Goal: Navigation & Orientation: Find specific page/section

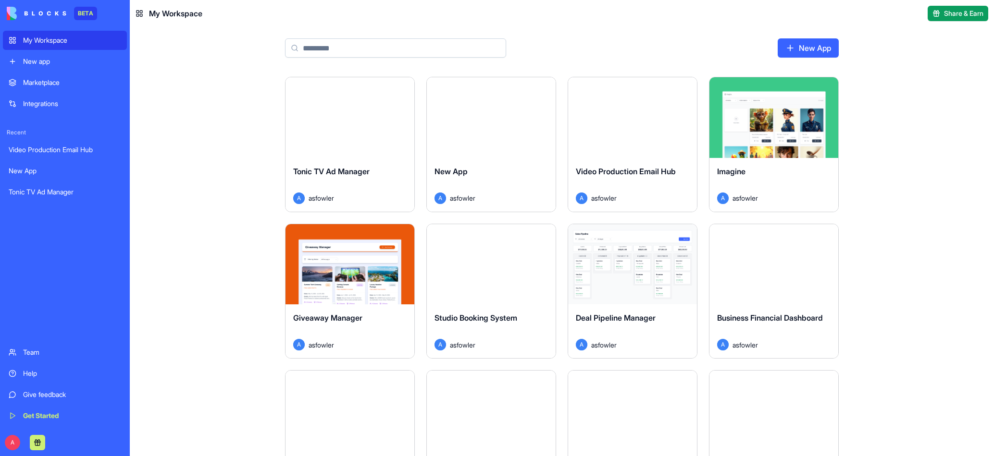
click at [51, 42] on div "My Workspace" at bounding box center [72, 41] width 98 height 10
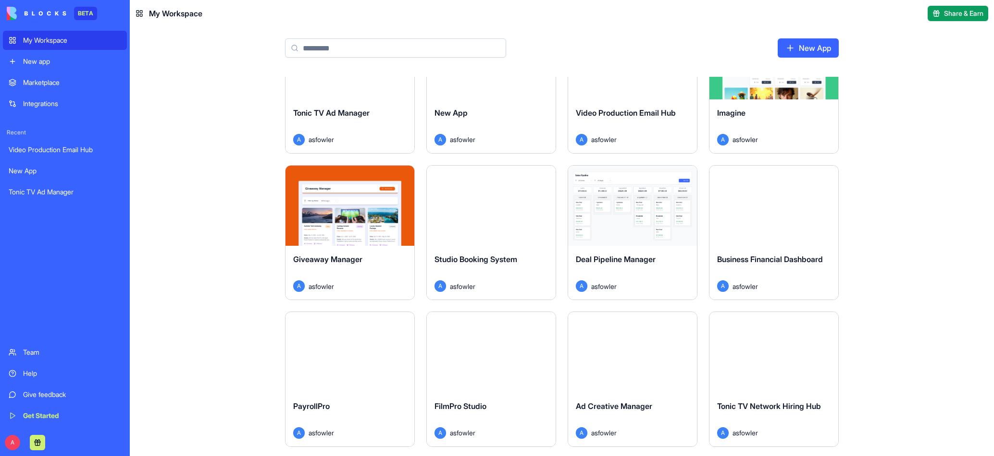
scroll to position [60, 0]
click at [40, 443] on button at bounding box center [37, 442] width 15 height 15
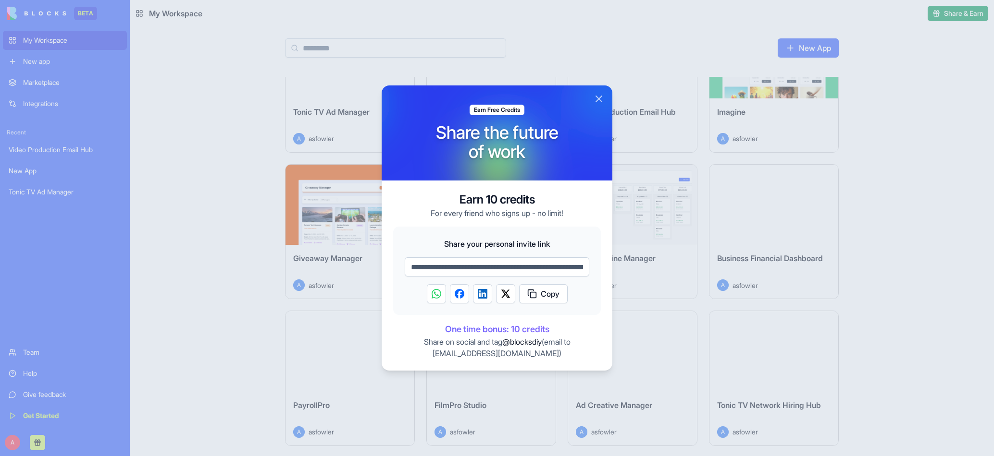
click at [601, 98] on button "Close" at bounding box center [599, 99] width 12 height 12
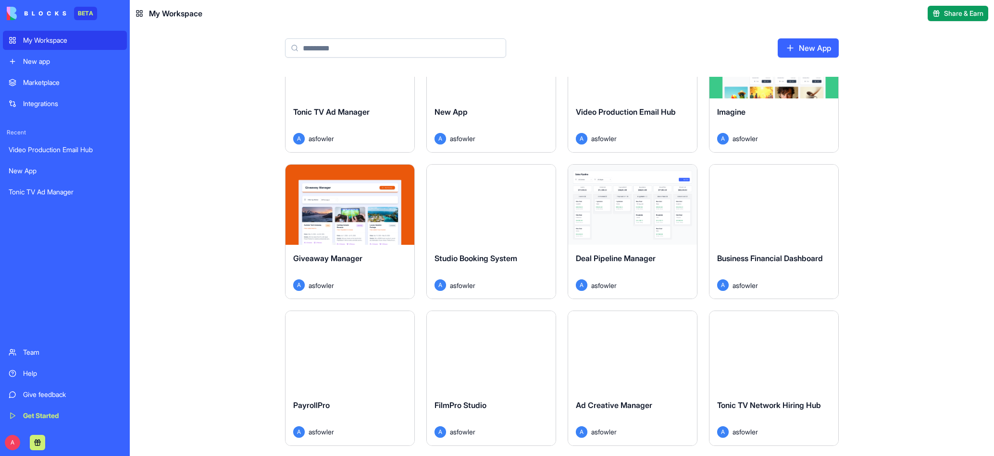
click at [32, 349] on div "Team" at bounding box center [72, 353] width 98 height 10
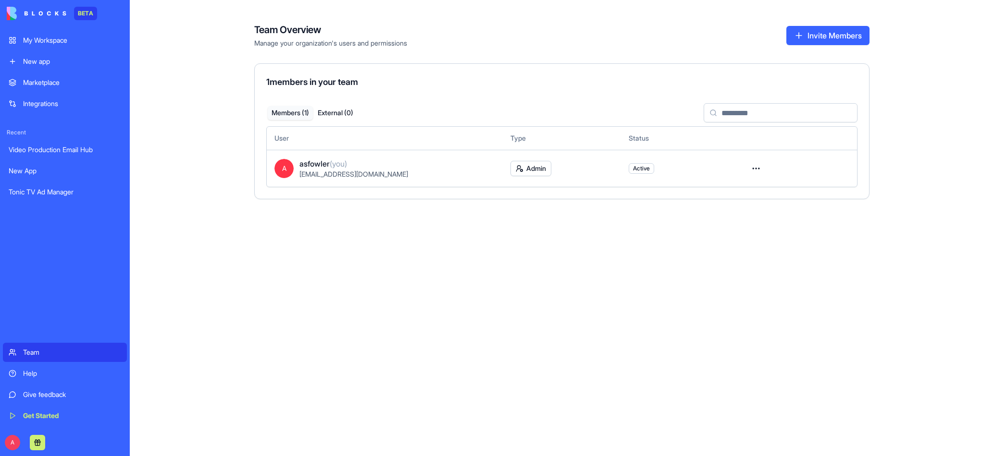
click at [756, 166] on html "BETA My Workspace New app Marketplace Integrations Recent Video Production Emai…" at bounding box center [497, 228] width 994 height 456
click at [336, 257] on html "BETA My Workspace New app Marketplace Integrations Recent Video Production Emai…" at bounding box center [497, 228] width 994 height 456
click at [44, 66] on link "New app" at bounding box center [65, 61] width 124 height 19
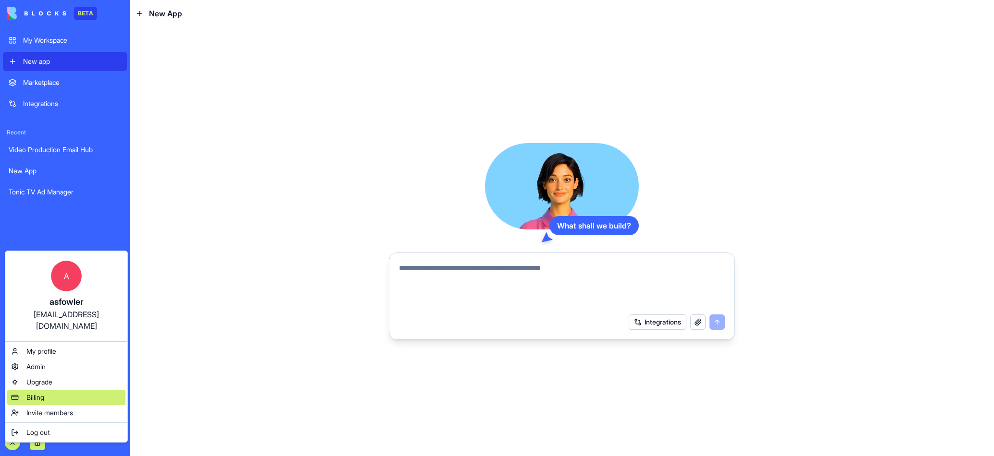
click at [67, 390] on div "Billing" at bounding box center [66, 397] width 118 height 15
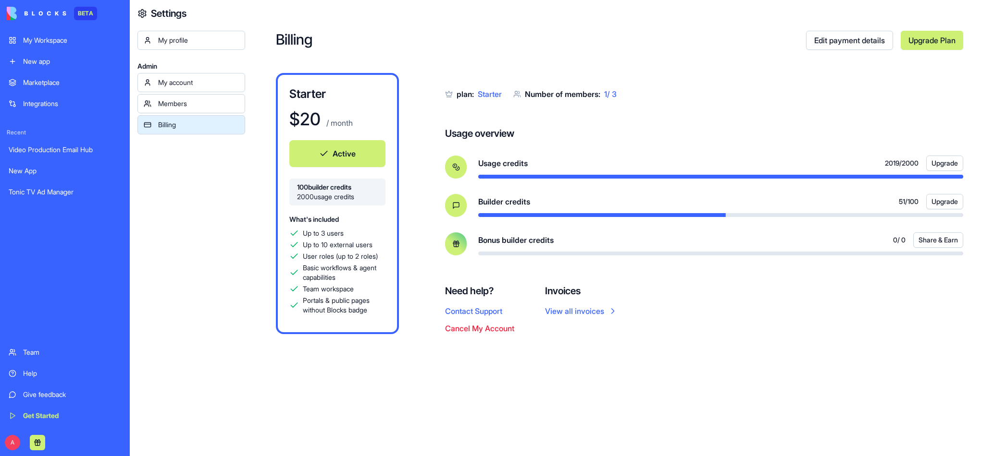
click at [61, 38] on div "My Workspace" at bounding box center [72, 41] width 98 height 10
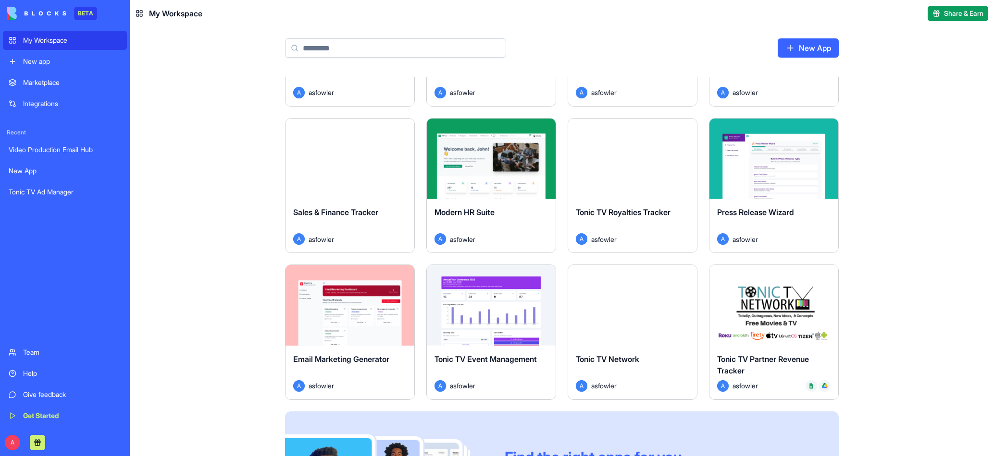
scroll to position [524, 0]
